Goal: Information Seeking & Learning: Find specific fact

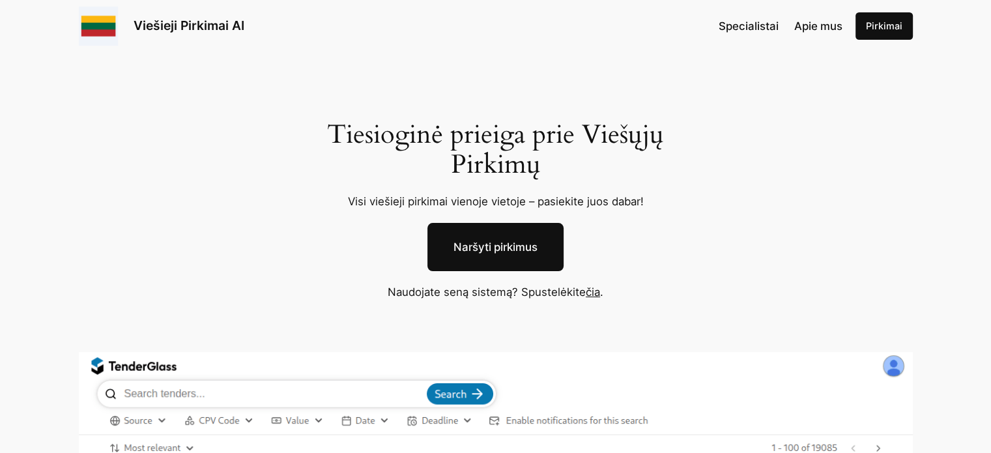
click at [540, 252] on link "Naršyti pirkimus" at bounding box center [496, 247] width 136 height 48
click at [592, 293] on link "čia" at bounding box center [593, 291] width 14 height 13
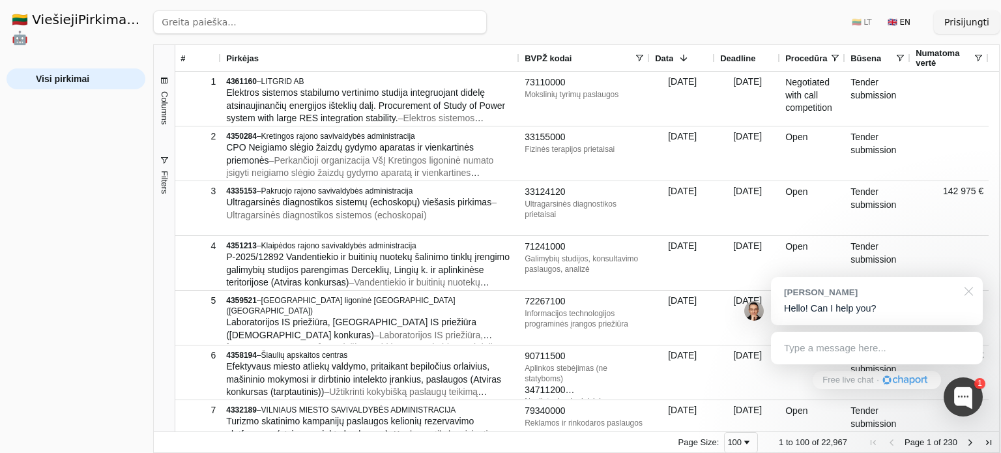
click at [971, 291] on div at bounding box center [966, 290] width 33 height 27
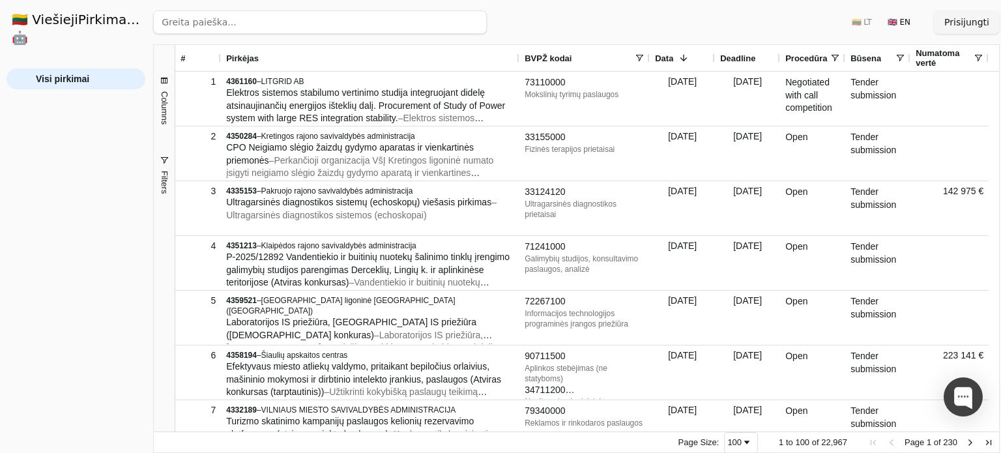
click at [326, 23] on input "search" at bounding box center [320, 21] width 334 height 23
type input "lietuvos paštas"
click at [447, 18] on button "Ieškoti" at bounding box center [462, 21] width 51 height 23
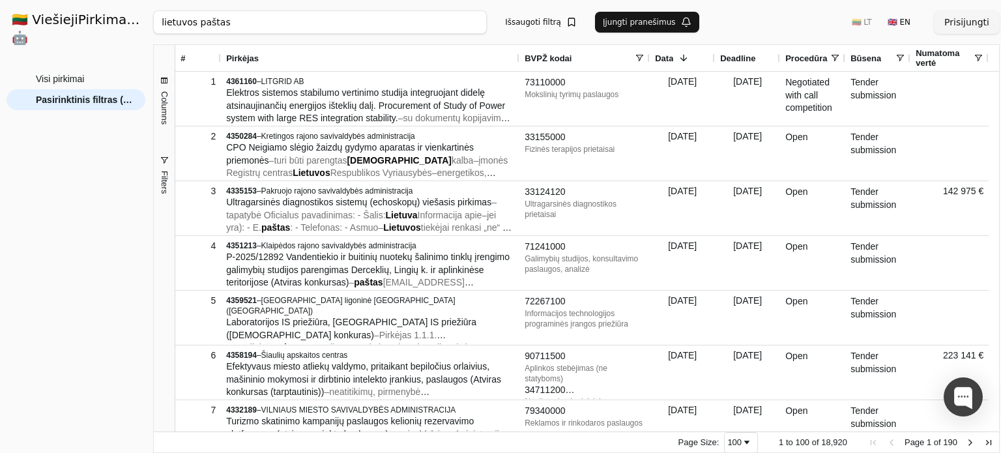
drag, startPoint x: 226, startPoint y: 26, endPoint x: 151, endPoint y: 18, distance: 76.1
click at [151, 18] on div "🇱🇹 ViešiejiPirkimai .AI 🤖 Prisijungti Group Visi pirkimai Pasirinktinis filtras…" at bounding box center [500, 226] width 1001 height 453
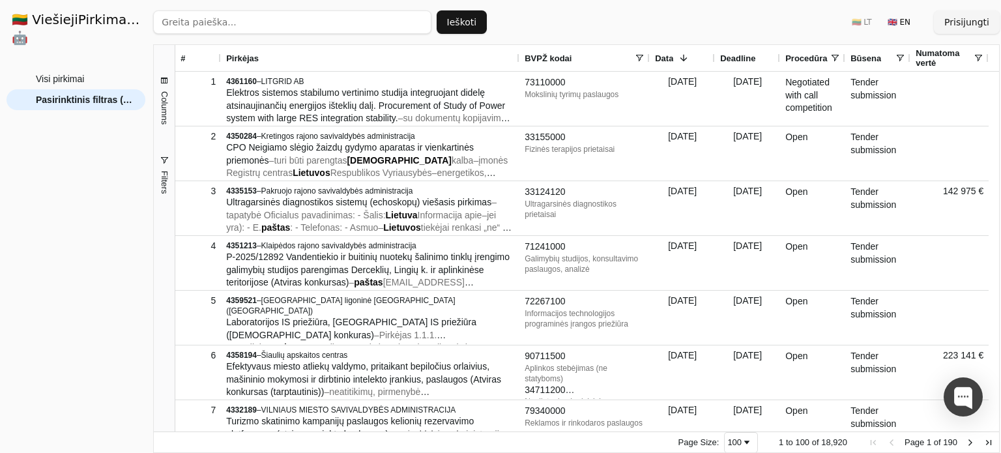
click at [448, 25] on button "Ieškoti" at bounding box center [462, 21] width 51 height 23
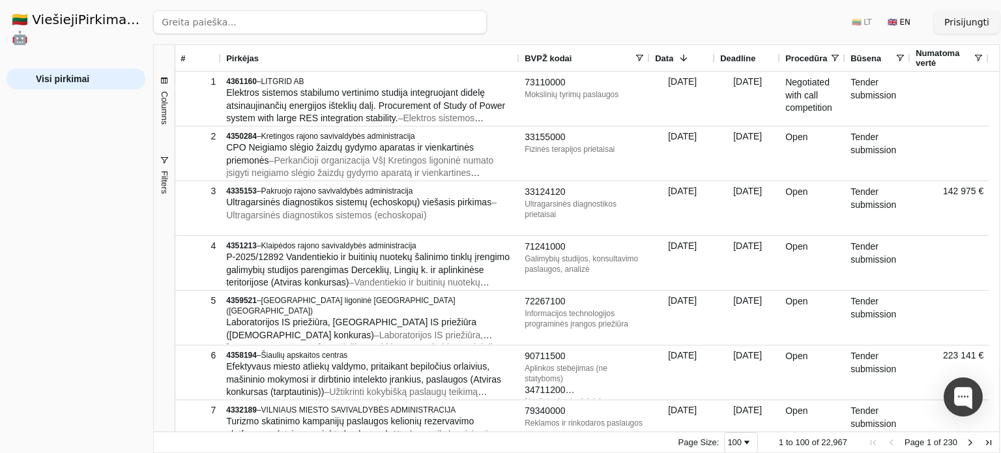
click at [165, 172] on span "Filters" at bounding box center [165, 182] width 10 height 23
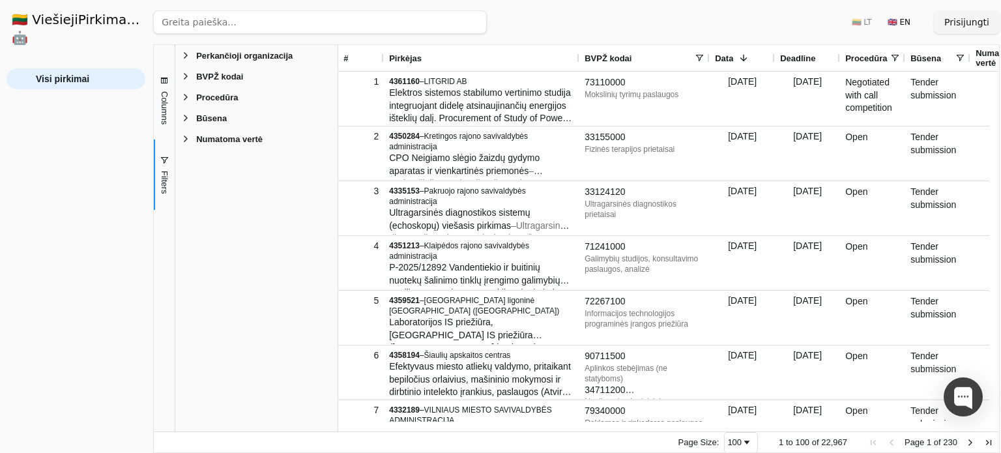
click at [188, 55] on span "Filter List 5 Filters" at bounding box center [186, 55] width 10 height 10
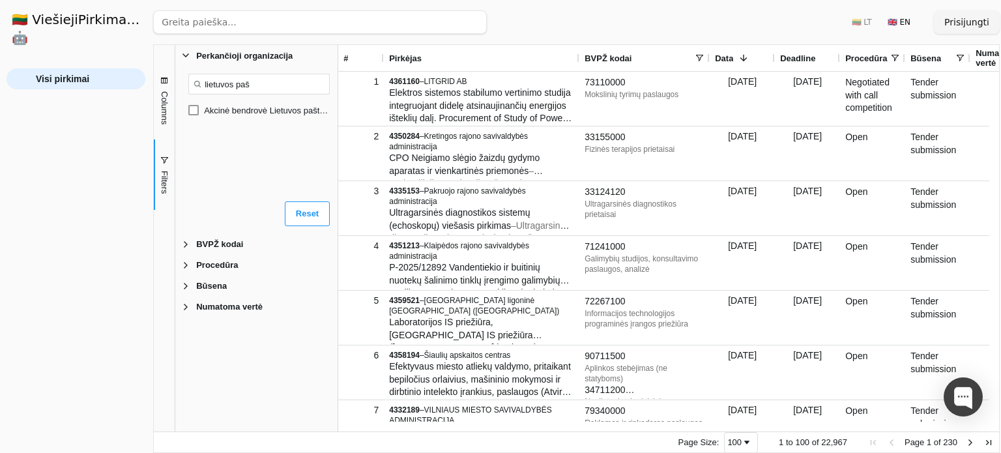
type input "lietuvos paš"
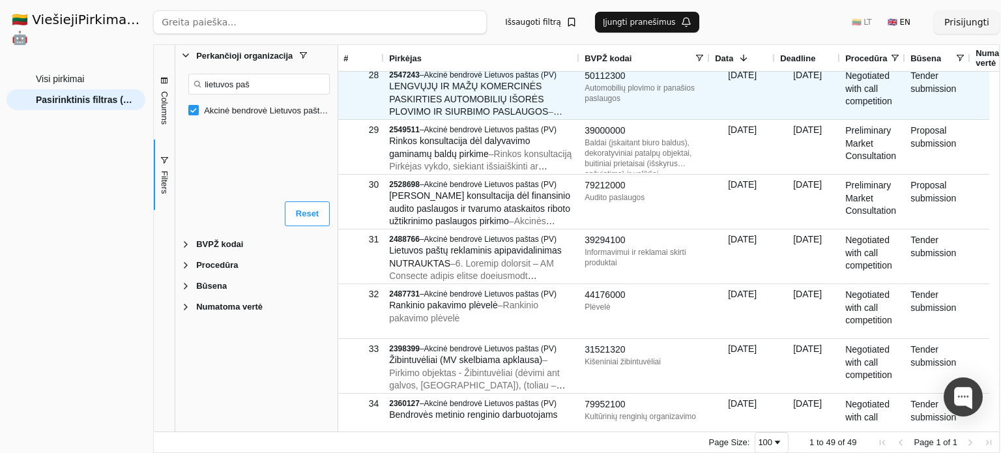
scroll to position [1186, 0]
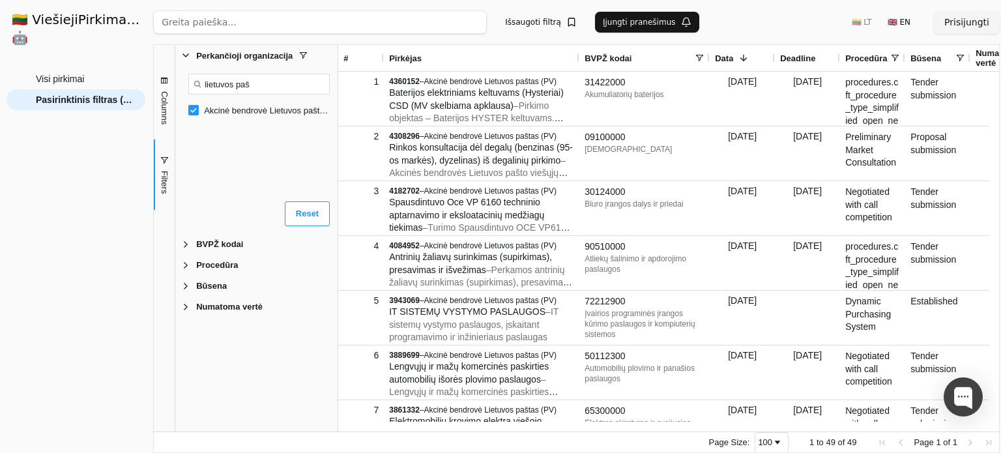
click at [875, 23] on div "🇱🇹 LT 🇬🇧 EN" at bounding box center [881, 22] width 75 height 21
click at [871, 20] on div "🇱🇹 LT 🇬🇧 EN" at bounding box center [881, 22] width 75 height 21
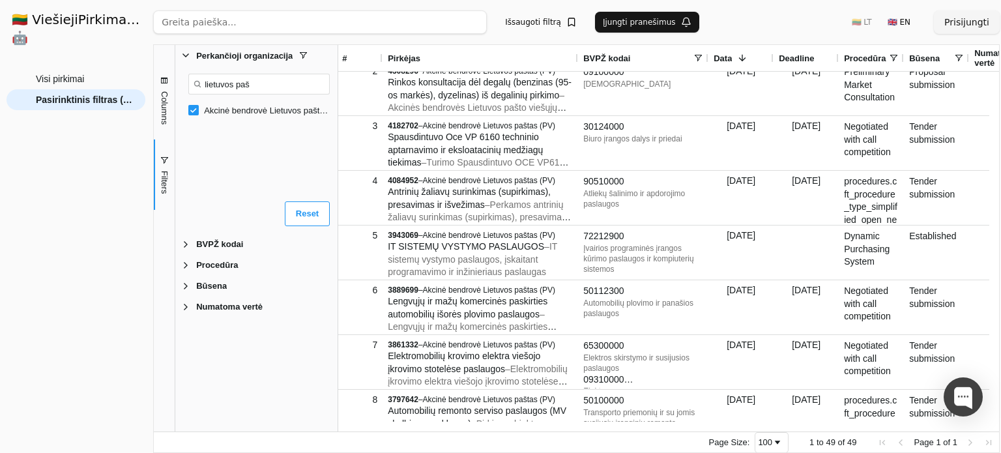
scroll to position [0, 37]
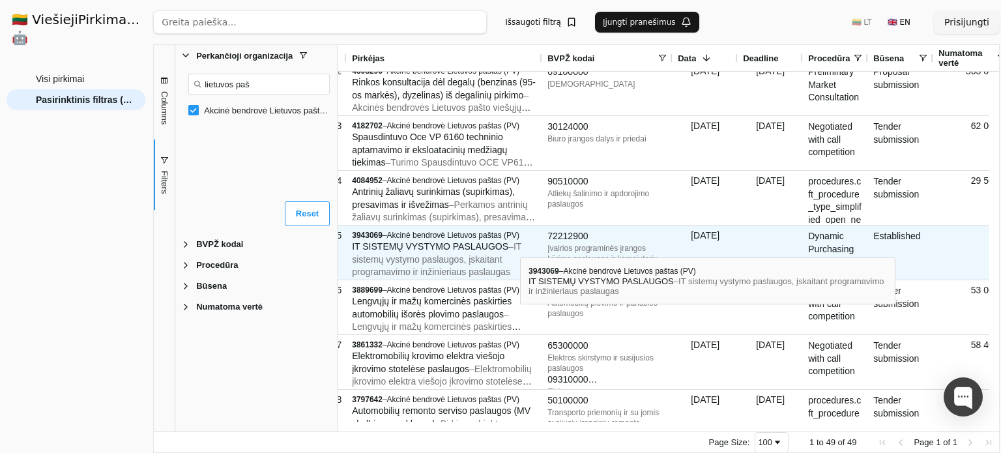
click at [520, 246] on div "IT SISTEMŲ VYSTYMO PASLAUGOS – IT sistemų vystymo paslaugos, įskaitant programa…" at bounding box center [444, 260] width 185 height 38
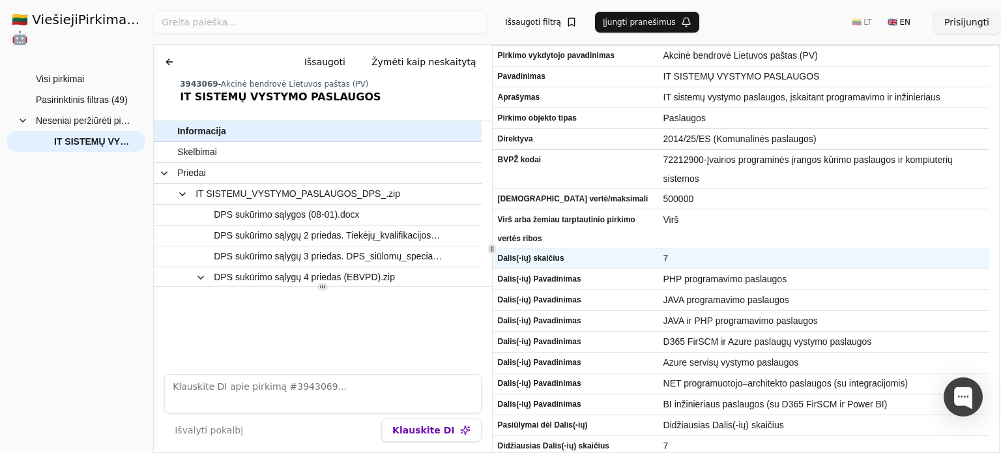
click at [562, 254] on span "Dalis(-ių) skaičius" at bounding box center [575, 258] width 155 height 19
click at [671, 257] on span "7" at bounding box center [823, 258] width 321 height 19
